Goal: Transaction & Acquisition: Purchase product/service

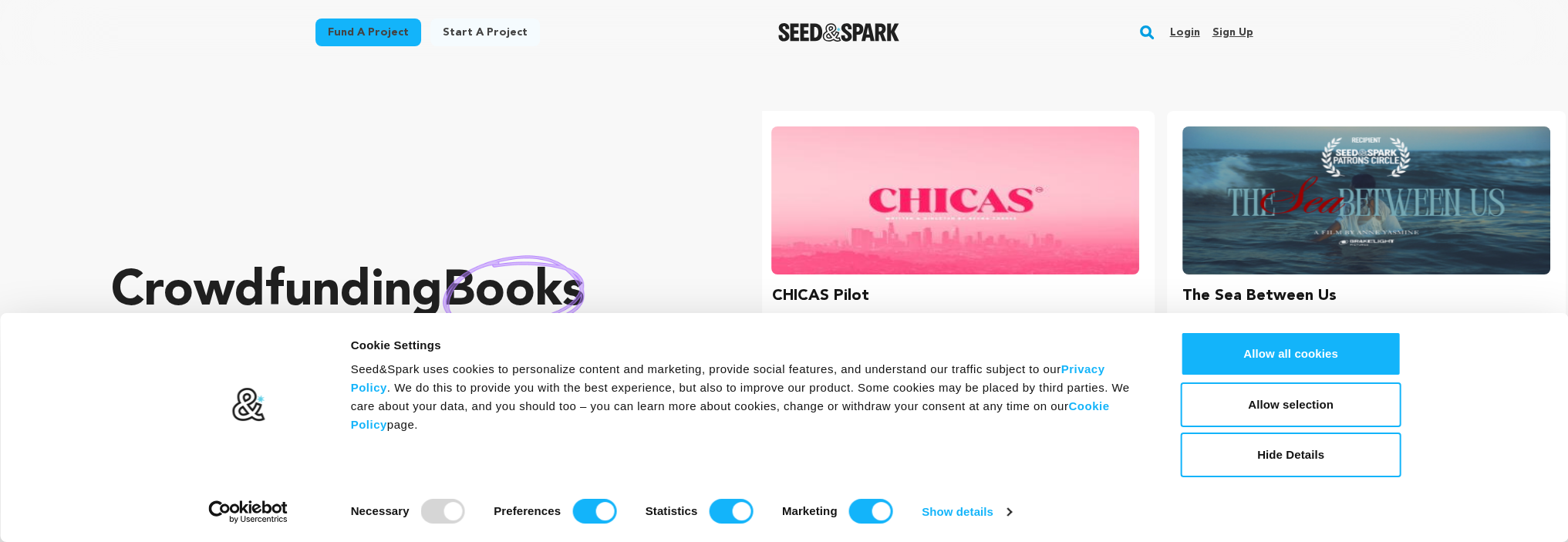
scroll to position [0, 423]
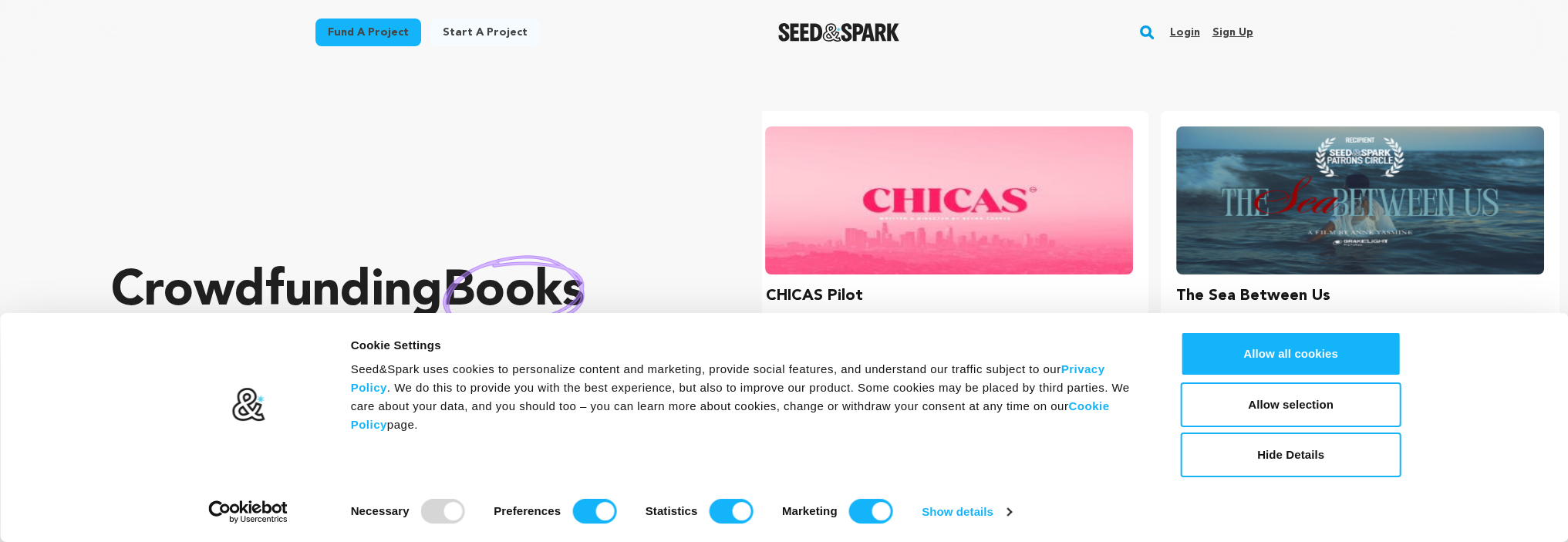
click at [851, 35] on img "Seed&Spark Homepage" at bounding box center [838, 33] width 121 height 19
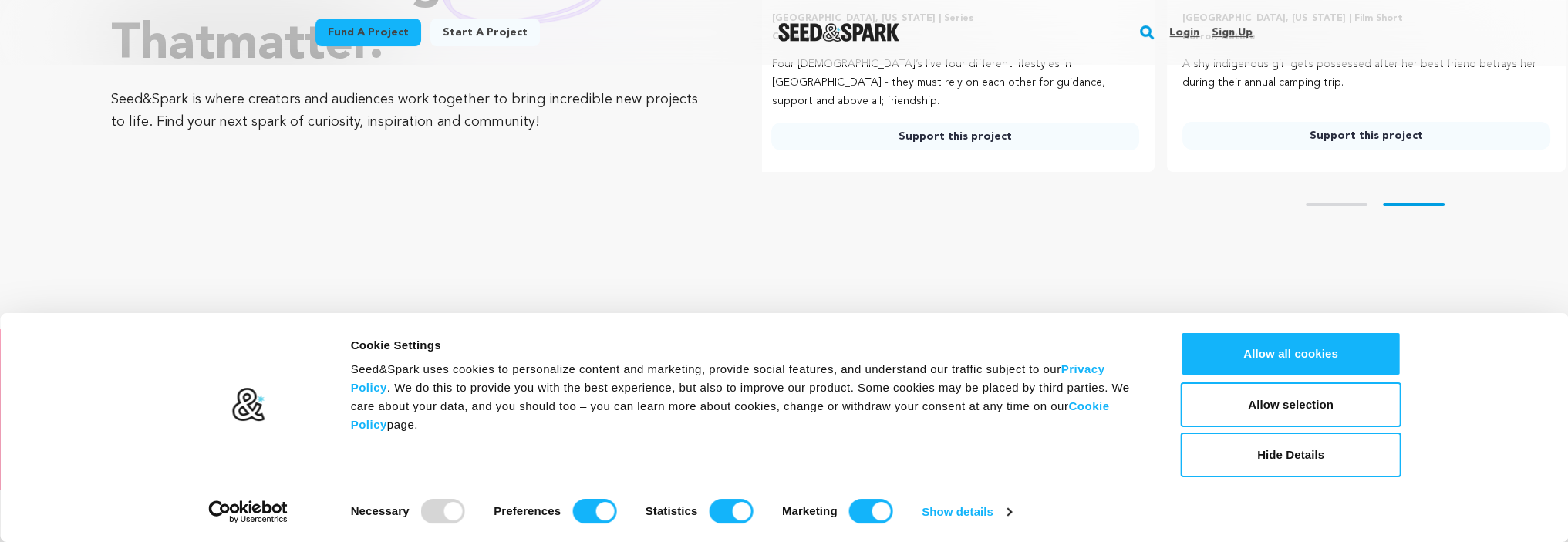
scroll to position [0, 423]
click at [593, 504] on input "Preferences" at bounding box center [594, 512] width 44 height 25
checkbox input "false"
click at [704, 513] on div "Statistics" at bounding box center [699, 512] width 108 height 25
click at [855, 513] on input "Marketing" at bounding box center [871, 512] width 44 height 25
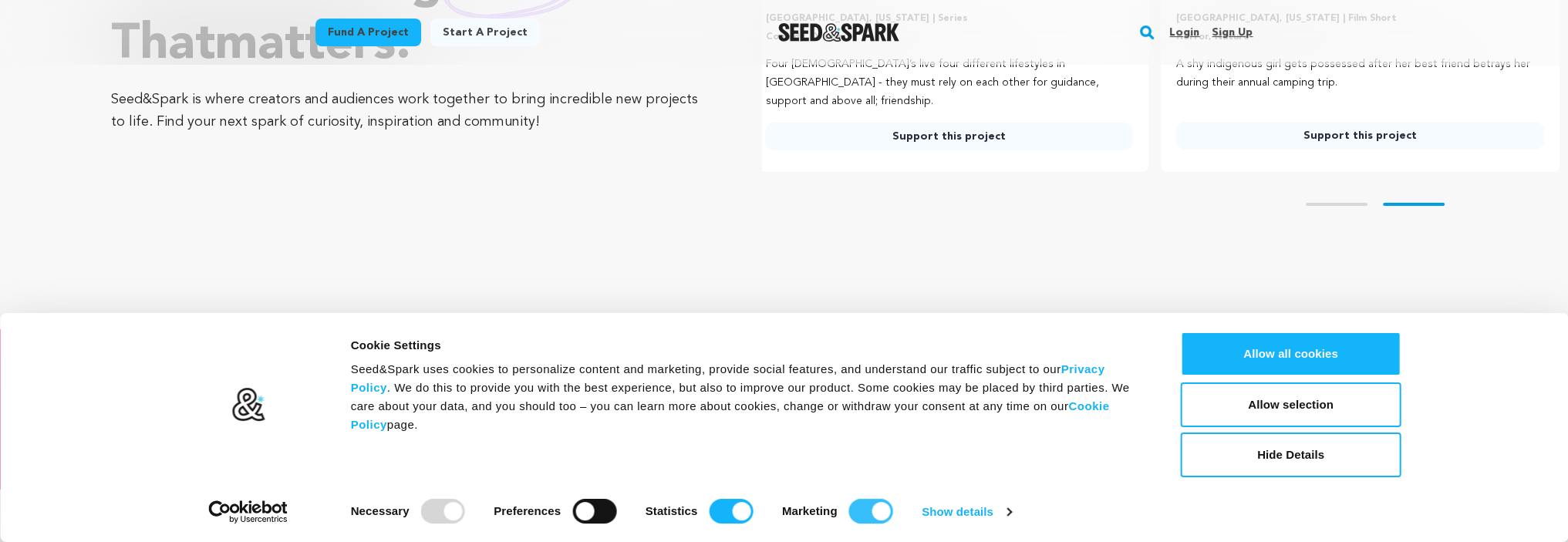
checkbox input "false"
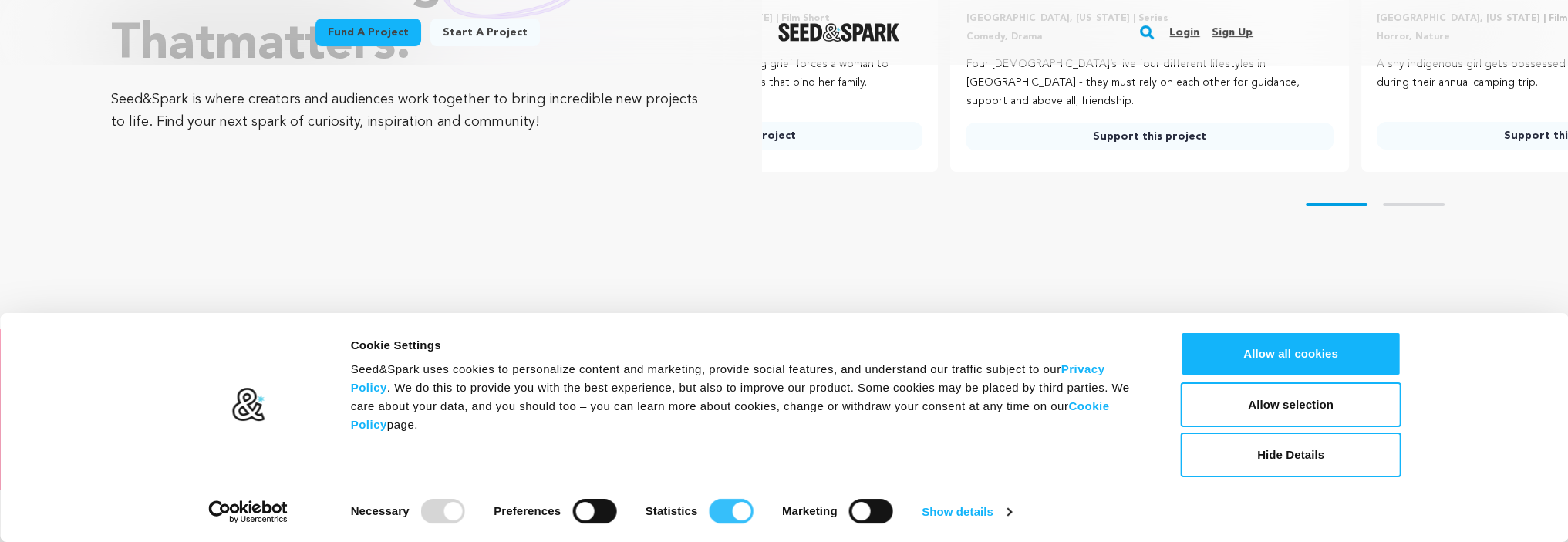
click at [711, 508] on input "Statistics" at bounding box center [731, 512] width 44 height 25
checkbox input "false"
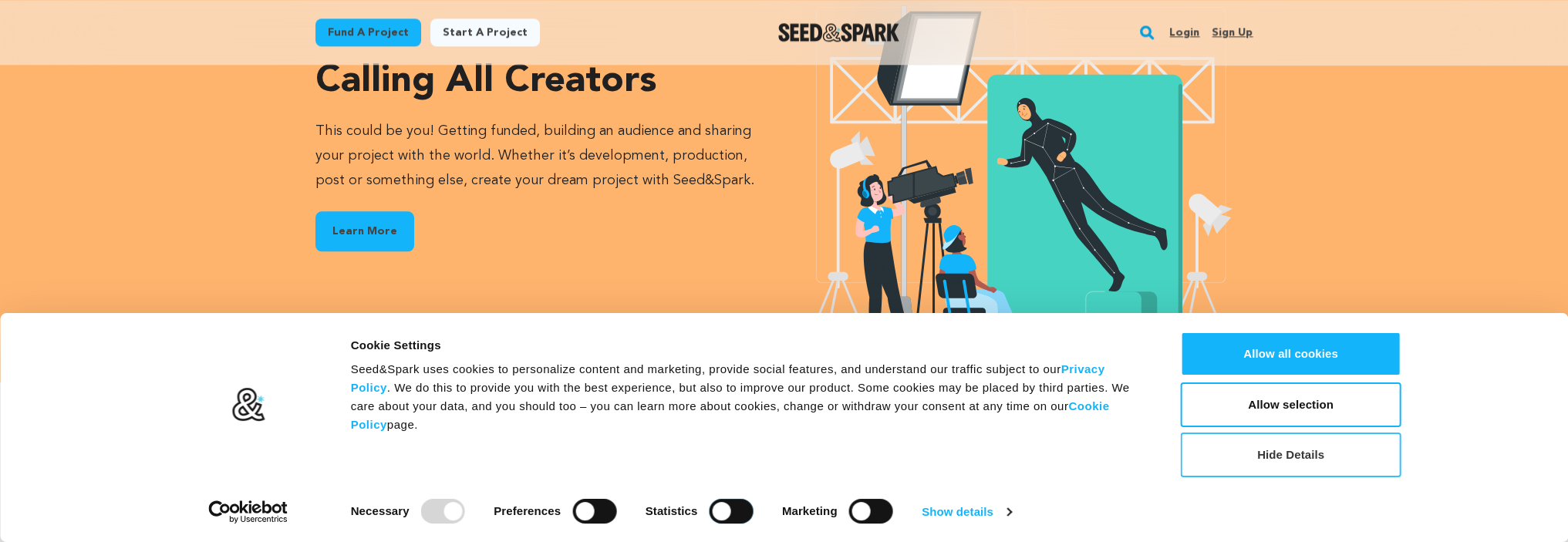
scroll to position [0, 6]
click at [1326, 461] on button "Hide Details" at bounding box center [1290, 455] width 221 height 44
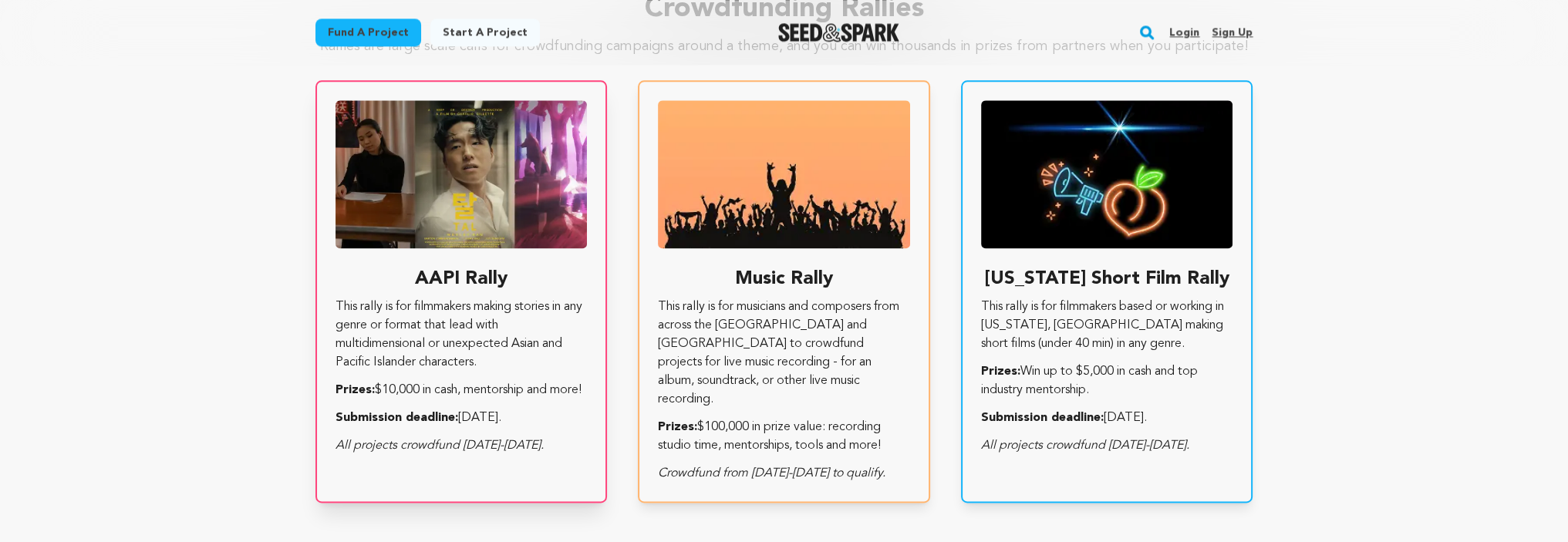
scroll to position [0, 0]
click at [526, 204] on img at bounding box center [461, 175] width 252 height 148
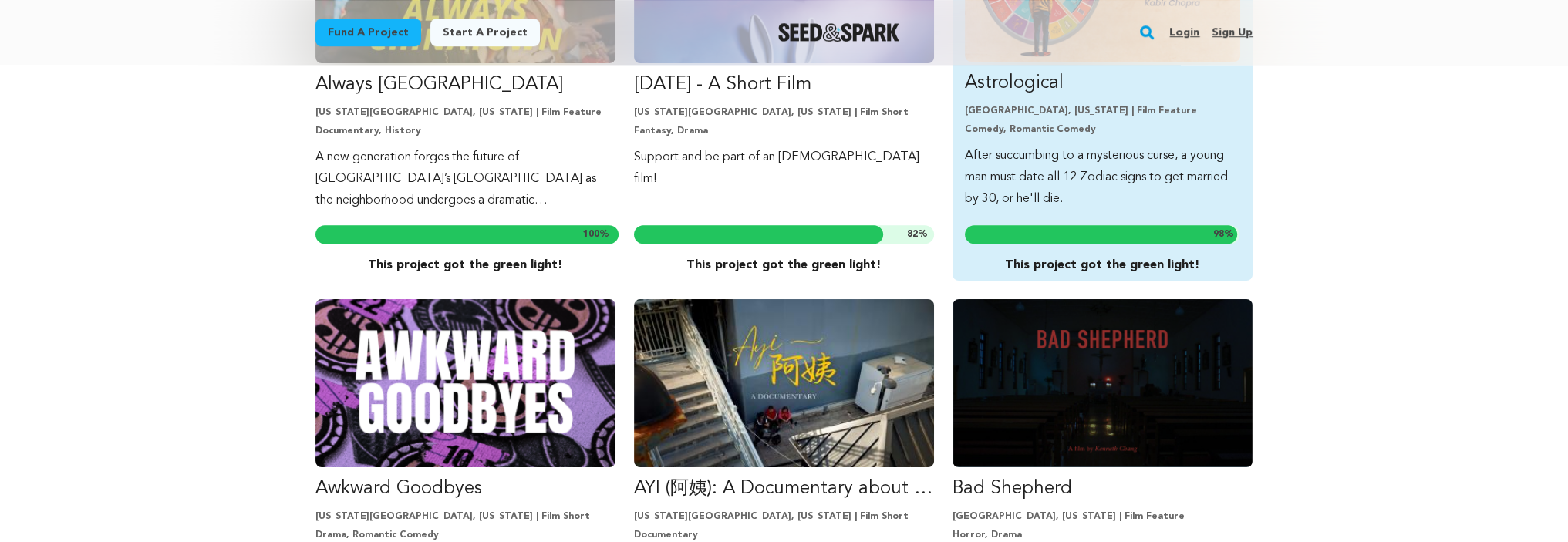
scroll to position [771, 0]
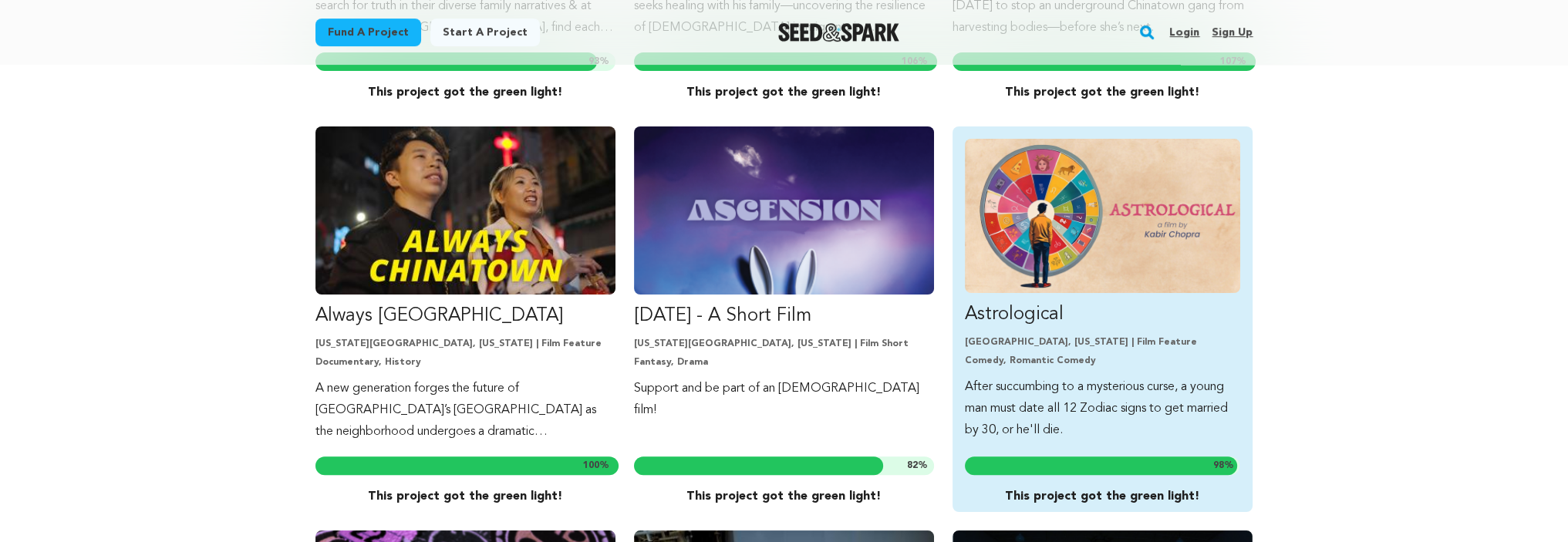
click at [1116, 197] on img "Fund Astrological" at bounding box center [1102, 216] width 275 height 154
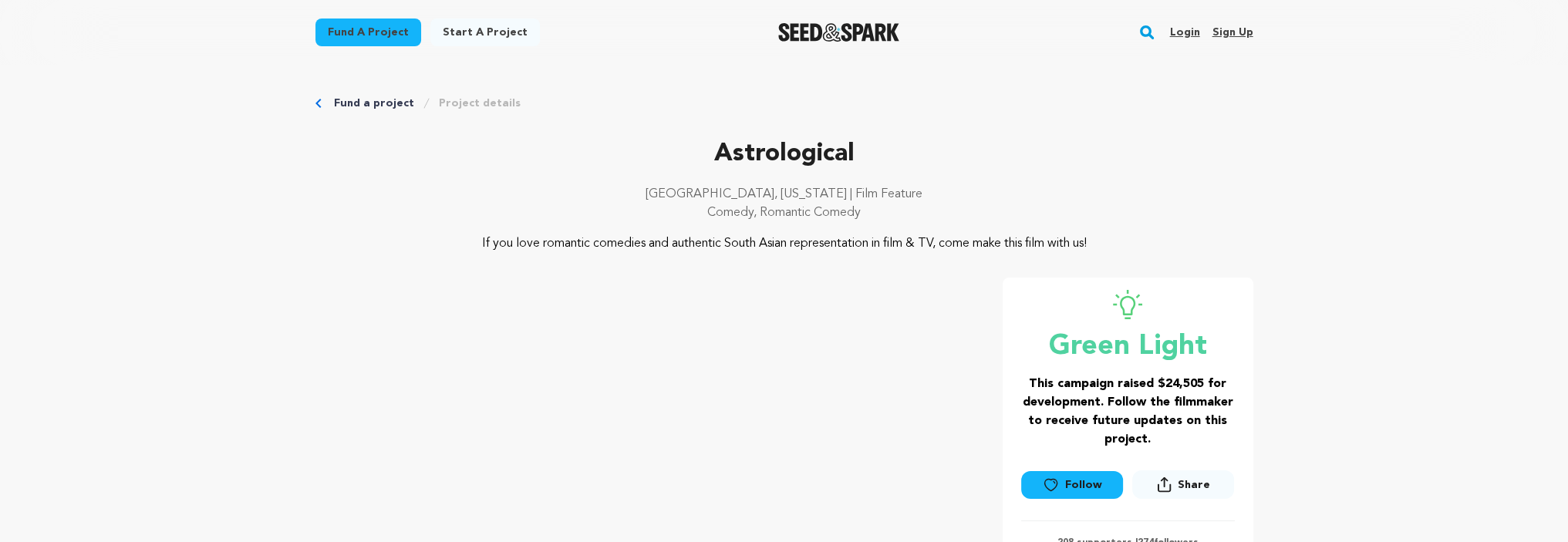
scroll to position [232, 0]
